Goal: Task Accomplishment & Management: Use online tool/utility

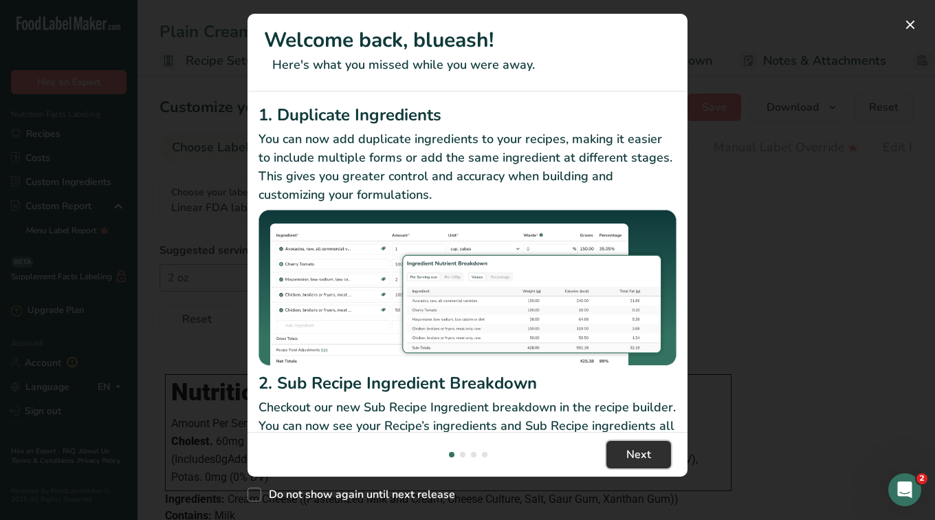
click at [638, 462] on span "Next" at bounding box center [638, 454] width 25 height 16
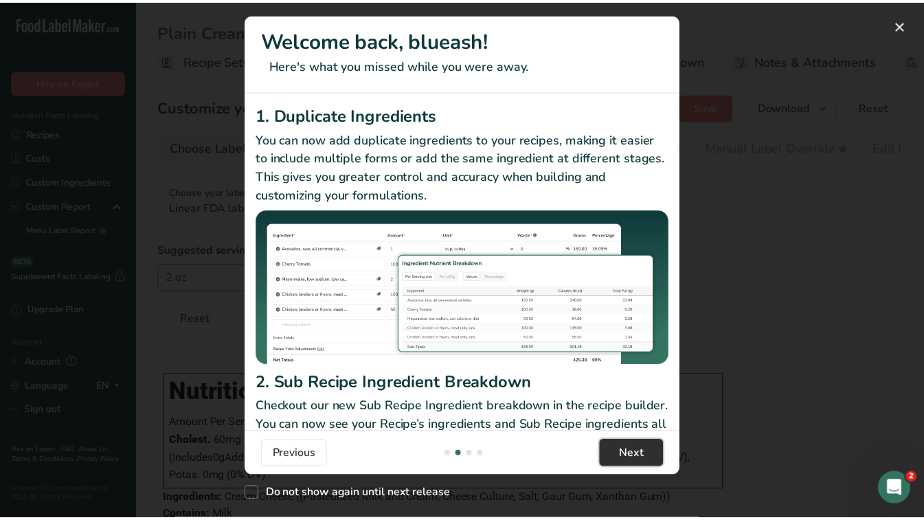
scroll to position [0, 429]
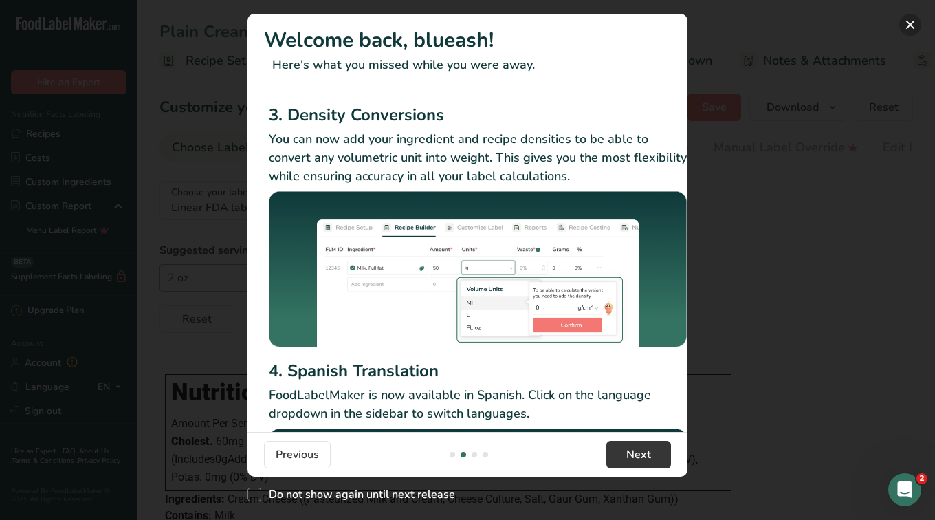
click at [908, 26] on button "New Features" at bounding box center [910, 25] width 22 height 22
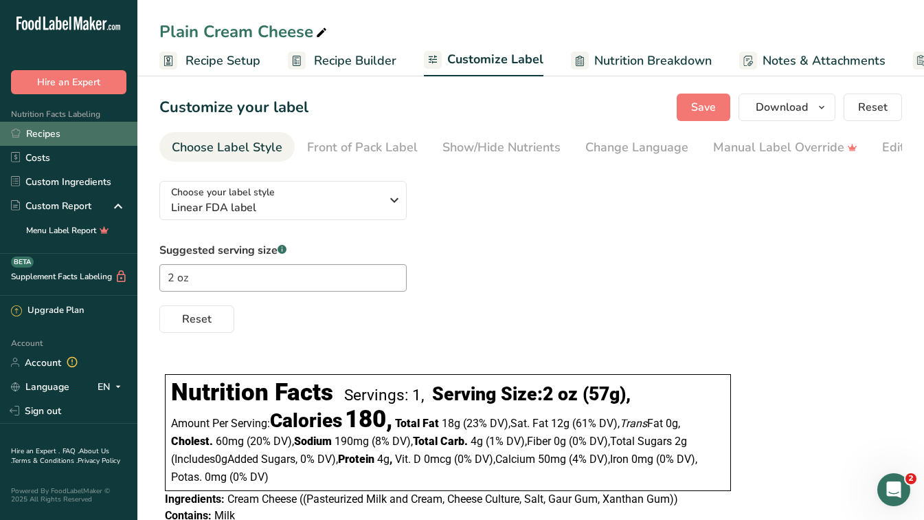
drag, startPoint x: 934, startPoint y: 90, endPoint x: 45, endPoint y: 136, distance: 890.4
click at [45, 136] on link "Recipes" at bounding box center [68, 134] width 137 height 24
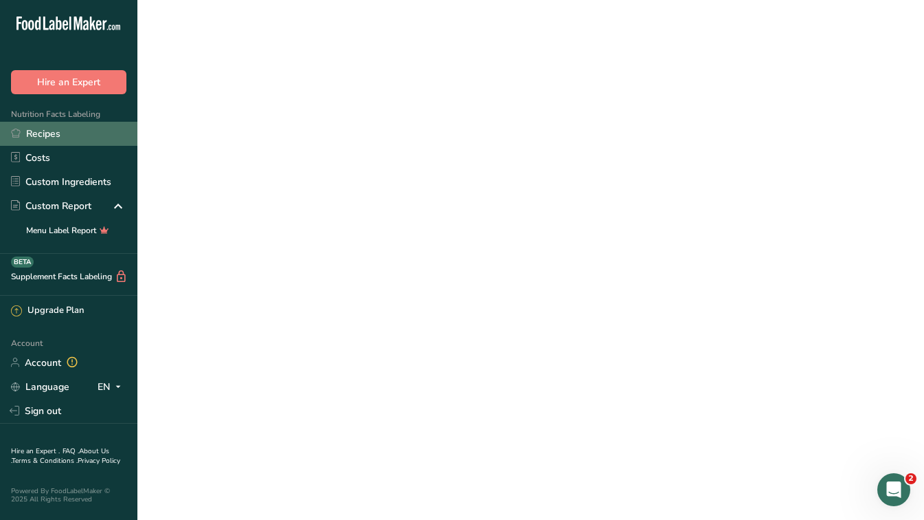
click at [45, 136] on link "Recipes" at bounding box center [68, 134] width 137 height 24
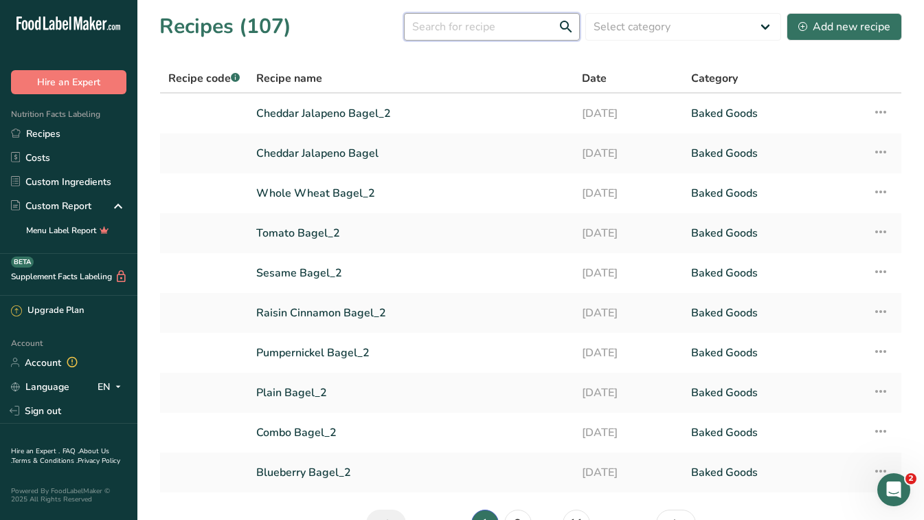
click at [510, 24] on input "text" at bounding box center [492, 26] width 176 height 27
type input "tuna"
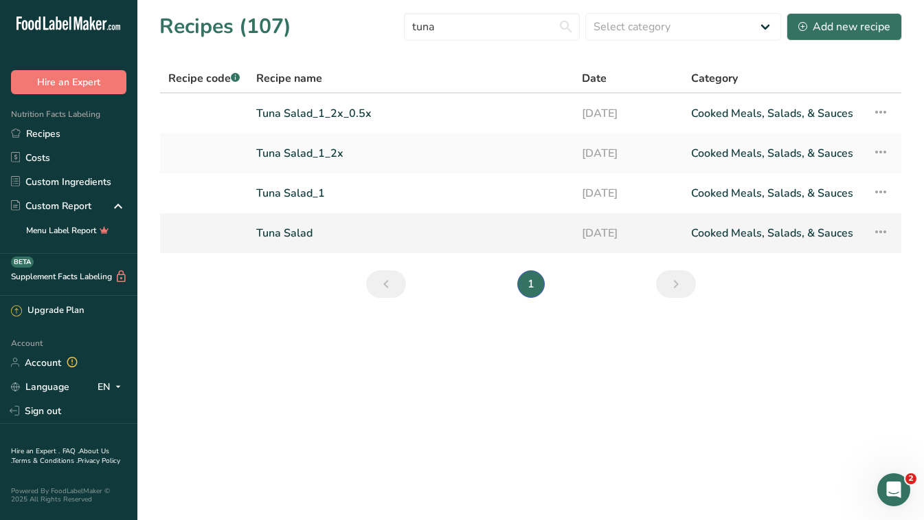
click at [447, 227] on link "Tuna Salad" at bounding box center [410, 233] width 309 height 29
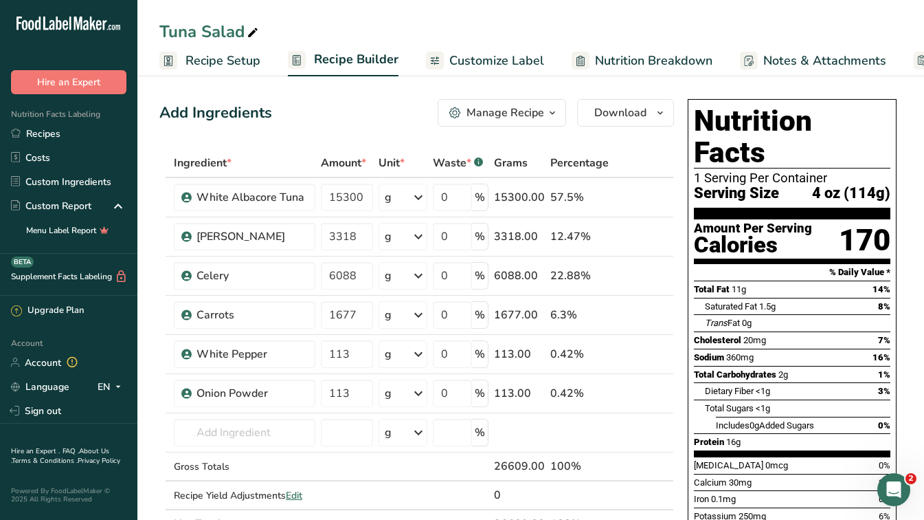
click at [692, 62] on span "Nutrition Breakdown" at bounding box center [654, 61] width 118 height 19
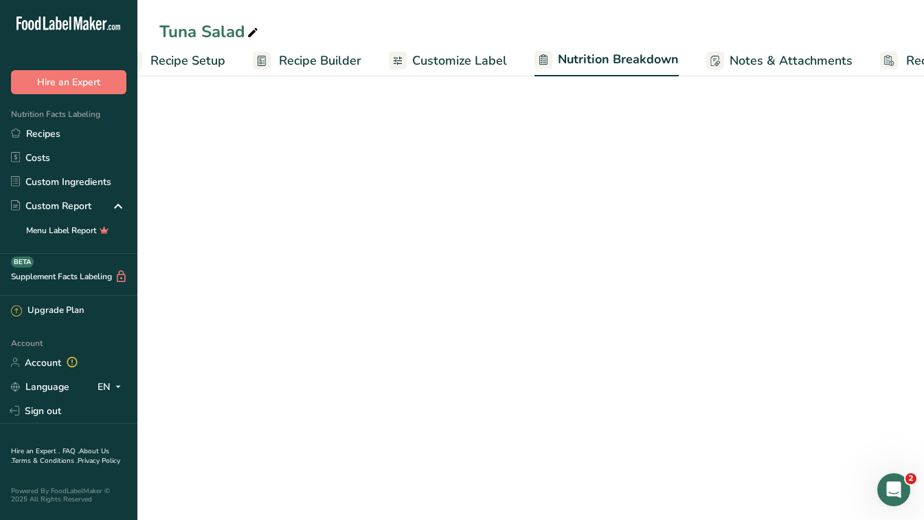
select select "Calories"
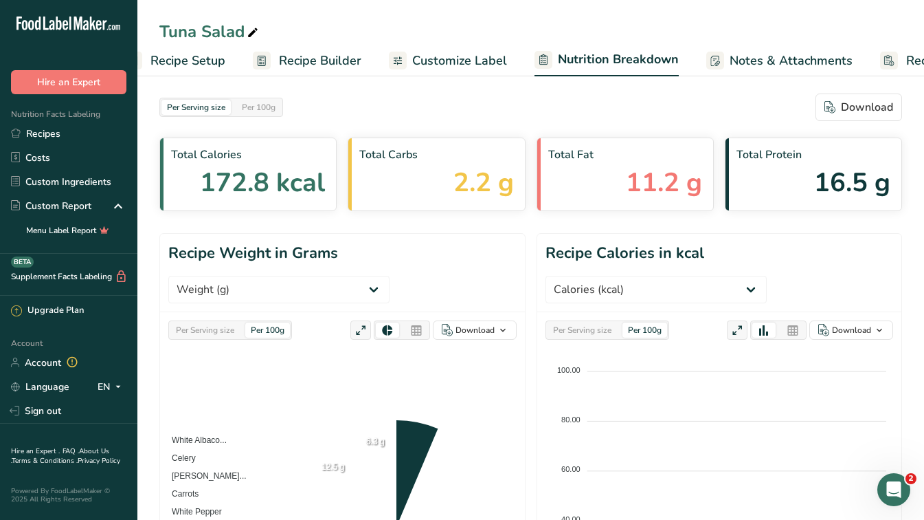
scroll to position [0, 122]
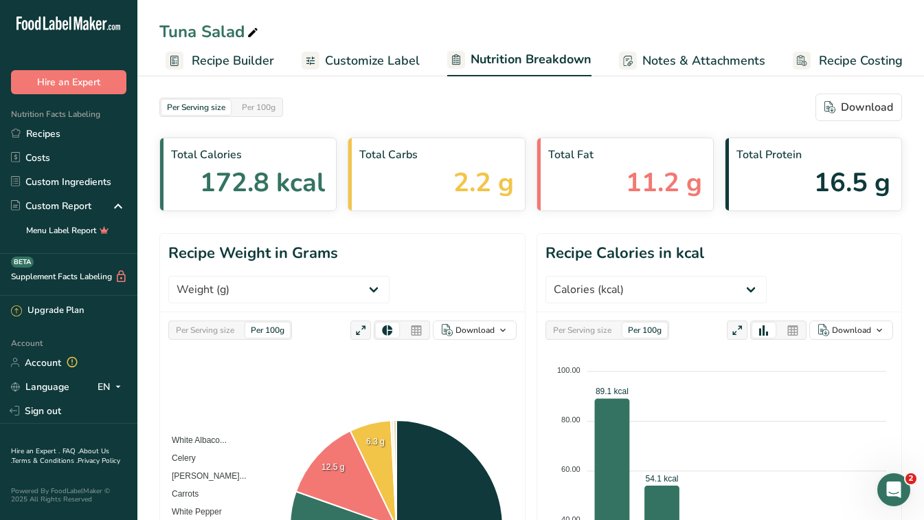
click at [377, 63] on span "Customize Label" at bounding box center [372, 61] width 95 height 19
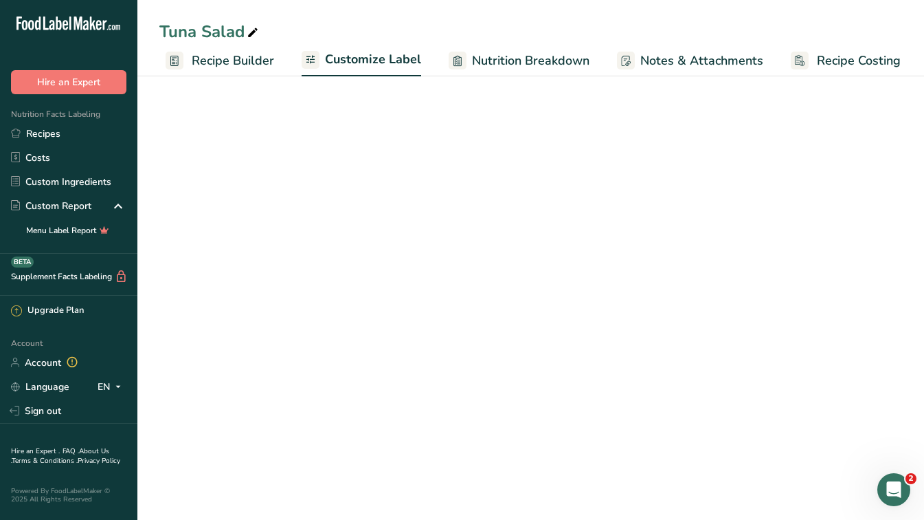
scroll to position [0, 121]
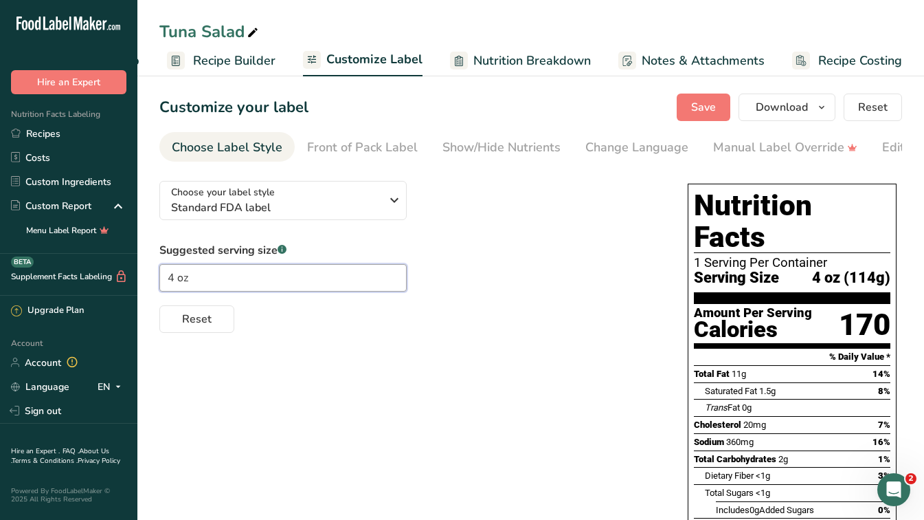
click at [258, 288] on input "4 oz" at bounding box center [282, 277] width 247 height 27
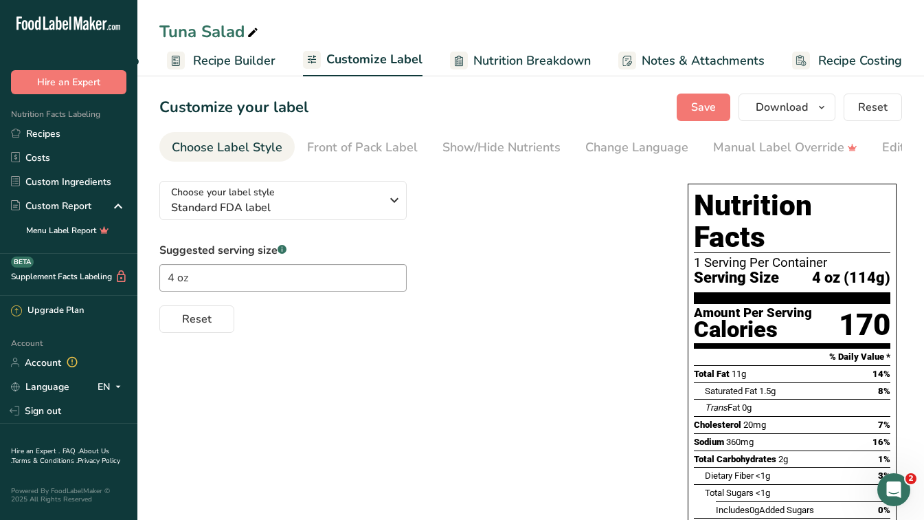
click at [261, 326] on div "Reset" at bounding box center [409, 316] width 501 height 33
click at [473, 269] on div "Suggested serving size .a-a{fill:#347362;}.b-a{fill:#fff;} 4 oz Reset" at bounding box center [409, 287] width 501 height 91
click at [367, 146] on div "Front of Pack Label" at bounding box center [362, 147] width 111 height 19
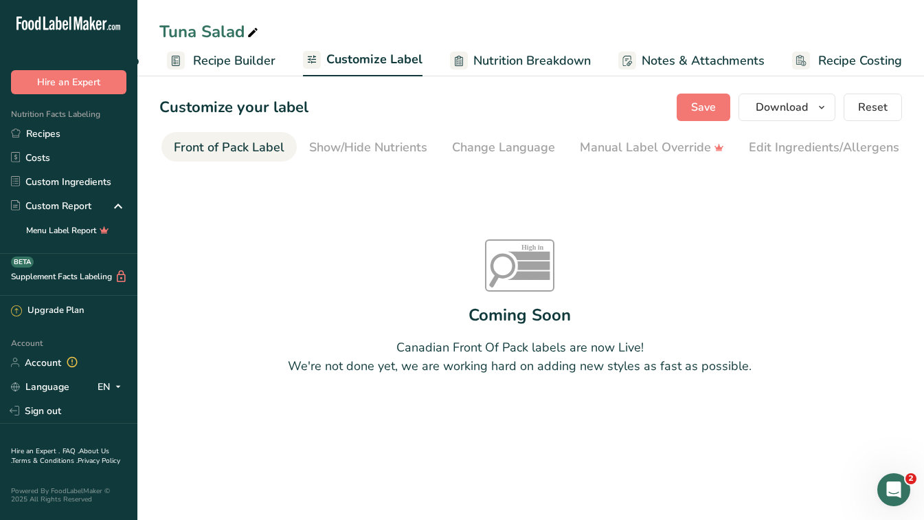
scroll to position [0, 0]
click at [218, 146] on div "Choose Label Style" at bounding box center [227, 147] width 111 height 19
